Goal: Information Seeking & Learning: Learn about a topic

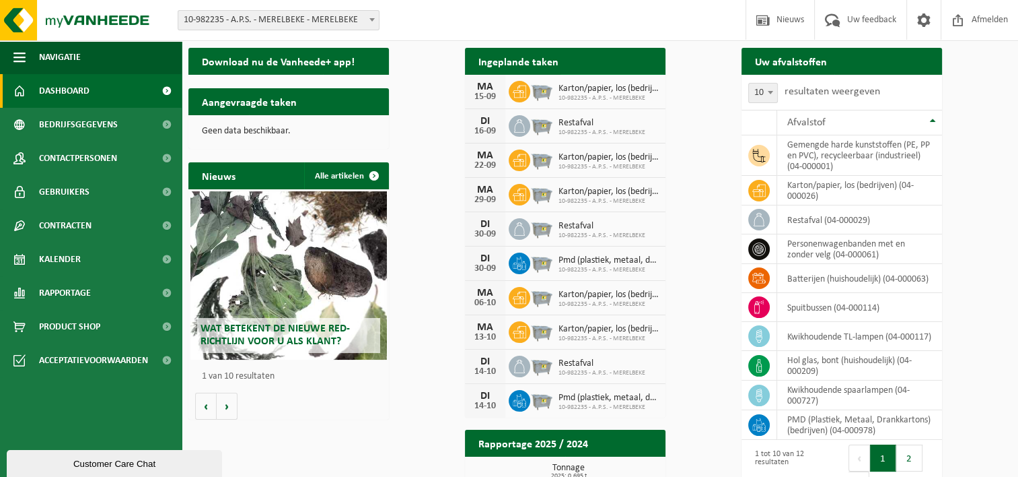
click at [641, 83] on span "Bekijk uw kalender" at bounding box center [605, 87] width 69 height 9
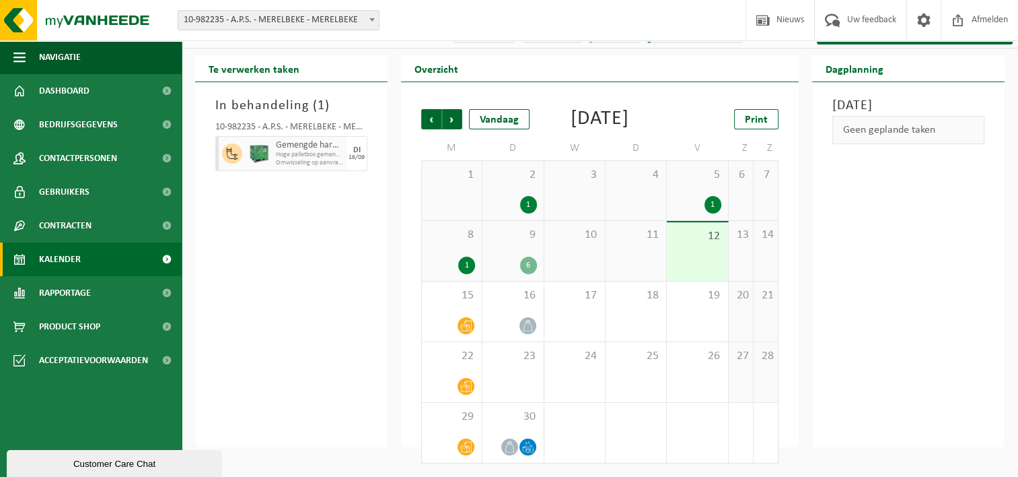
scroll to position [43, 0]
click at [455, 314] on div "15" at bounding box center [452, 311] width 60 height 60
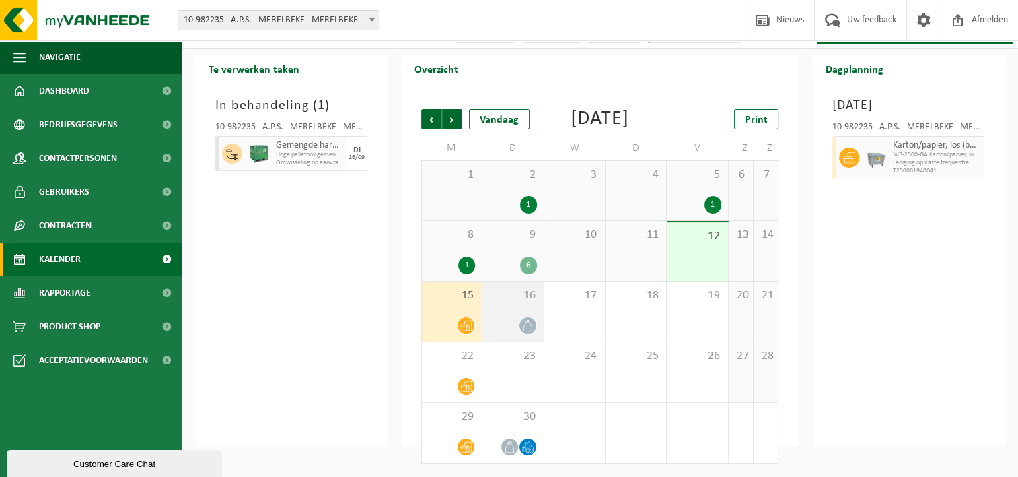
click at [501, 316] on div at bounding box center [512, 325] width 47 height 18
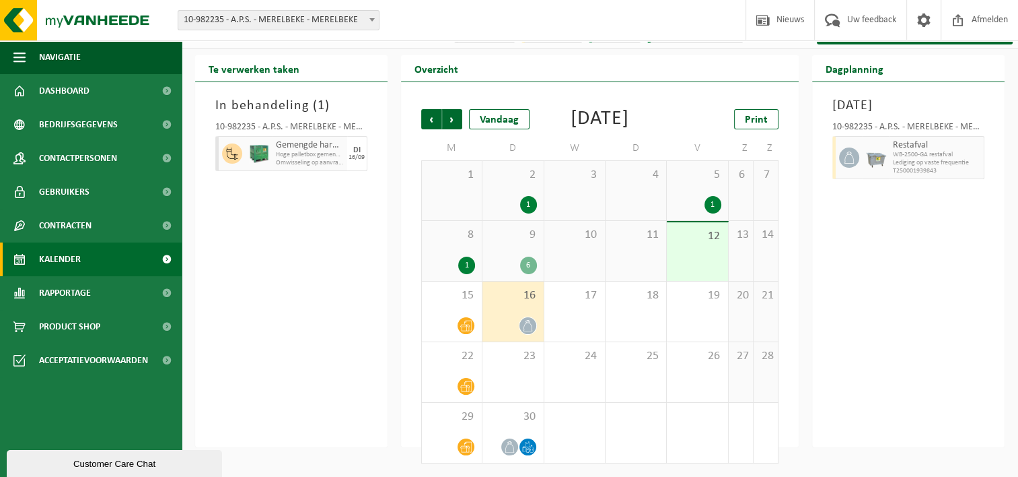
click at [517, 258] on div "6" at bounding box center [512, 264] width 47 height 17
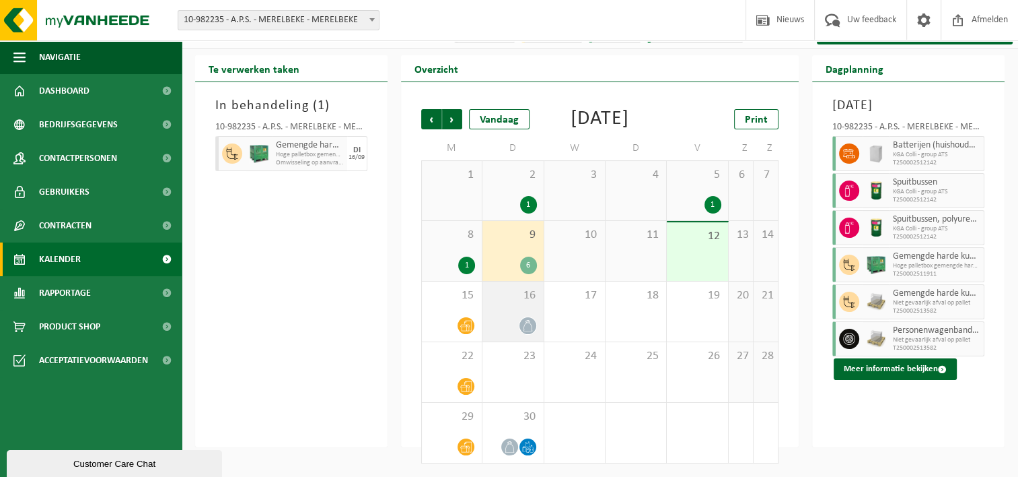
click at [510, 304] on div "16" at bounding box center [513, 311] width 61 height 60
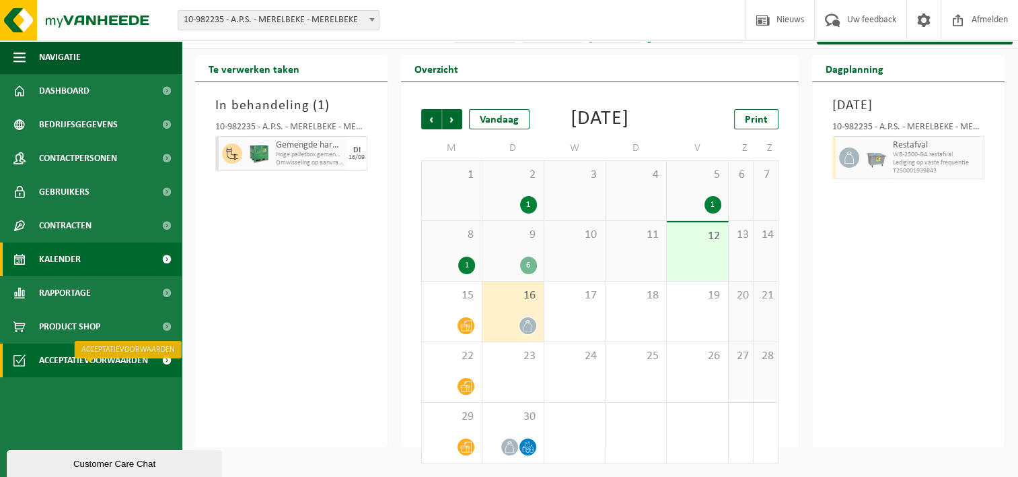
click at [97, 366] on span "Acceptatievoorwaarden" at bounding box center [93, 360] width 109 height 34
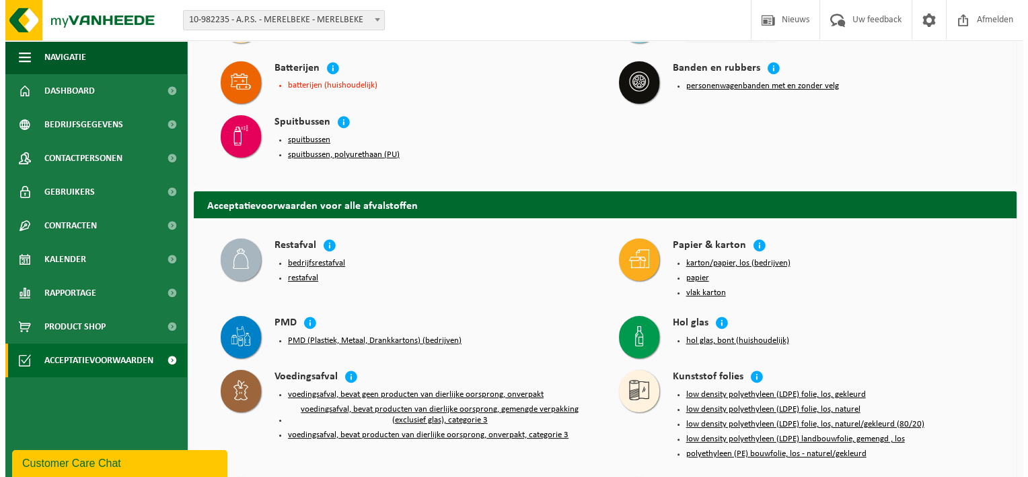
scroll to position [269, 0]
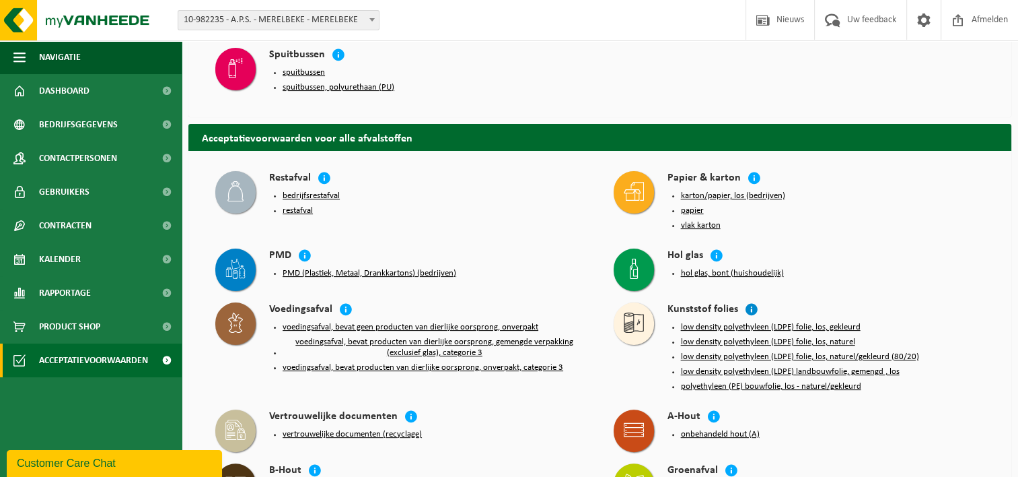
click at [746, 302] on icon at bounding box center [751, 308] width 13 height 13
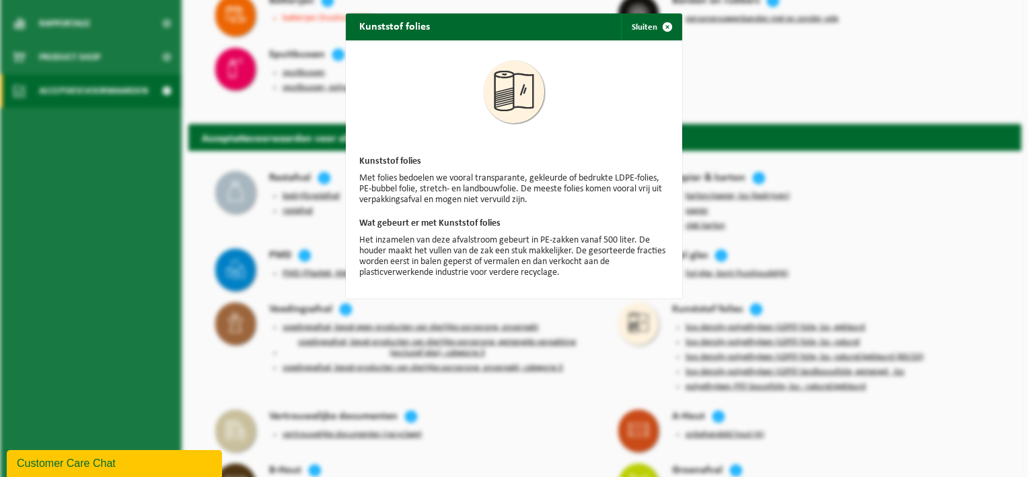
click at [867, 239] on div "Kunststof folies Sluiten Kunststof folies Met folies bedoelen we vooral transpa…" at bounding box center [514, 238] width 1028 height 477
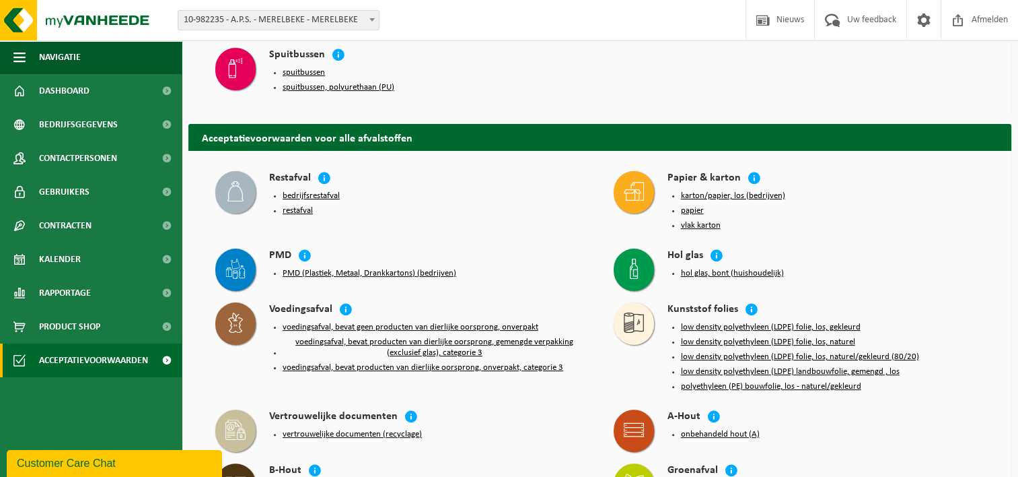
click at [722, 322] on button "low density polyethyleen (LDPE) folie, los, gekleurd" at bounding box center [771, 327] width 180 height 11
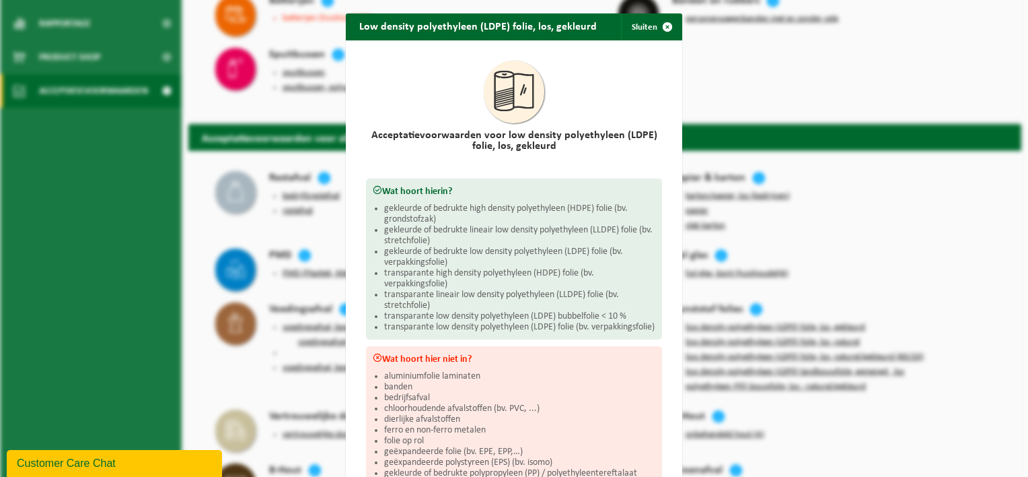
click at [826, 269] on div "Low density polyethyleen (LDPE) folie, los, gekleurd Sluiten Acceptatievoorwaar…" at bounding box center [514, 238] width 1028 height 477
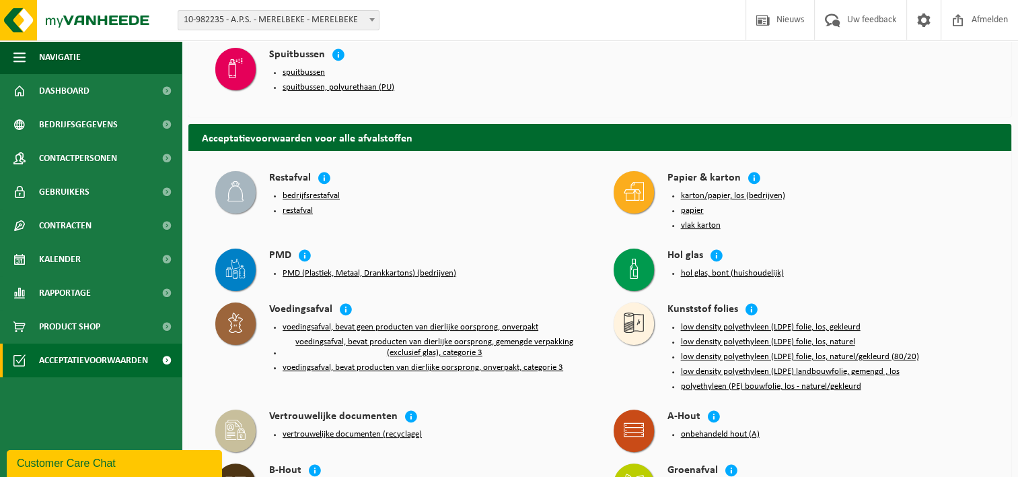
click at [754, 322] on button "low density polyethyleen (LDPE) folie, los, gekleurd" at bounding box center [771, 327] width 180 height 11
